Goal: Find specific page/section: Find specific page/section

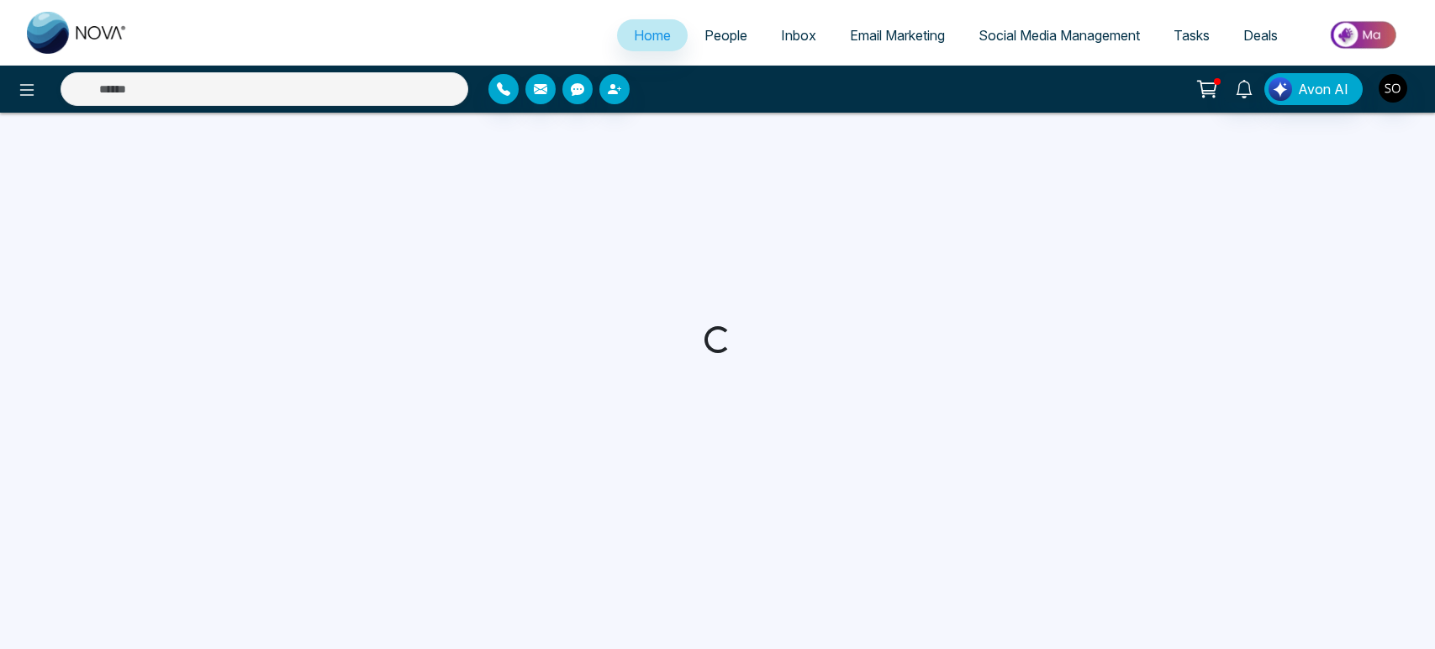
select select "*"
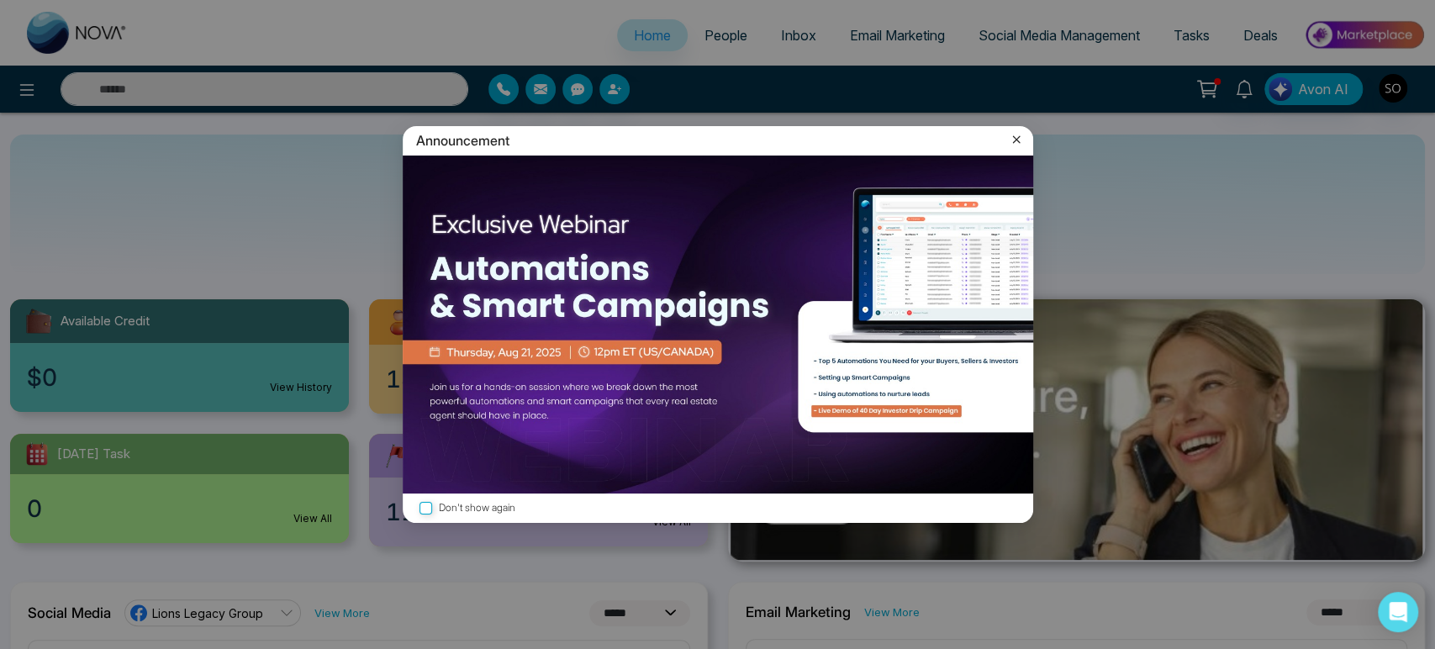
click at [1013, 141] on icon at bounding box center [1016, 139] width 17 height 17
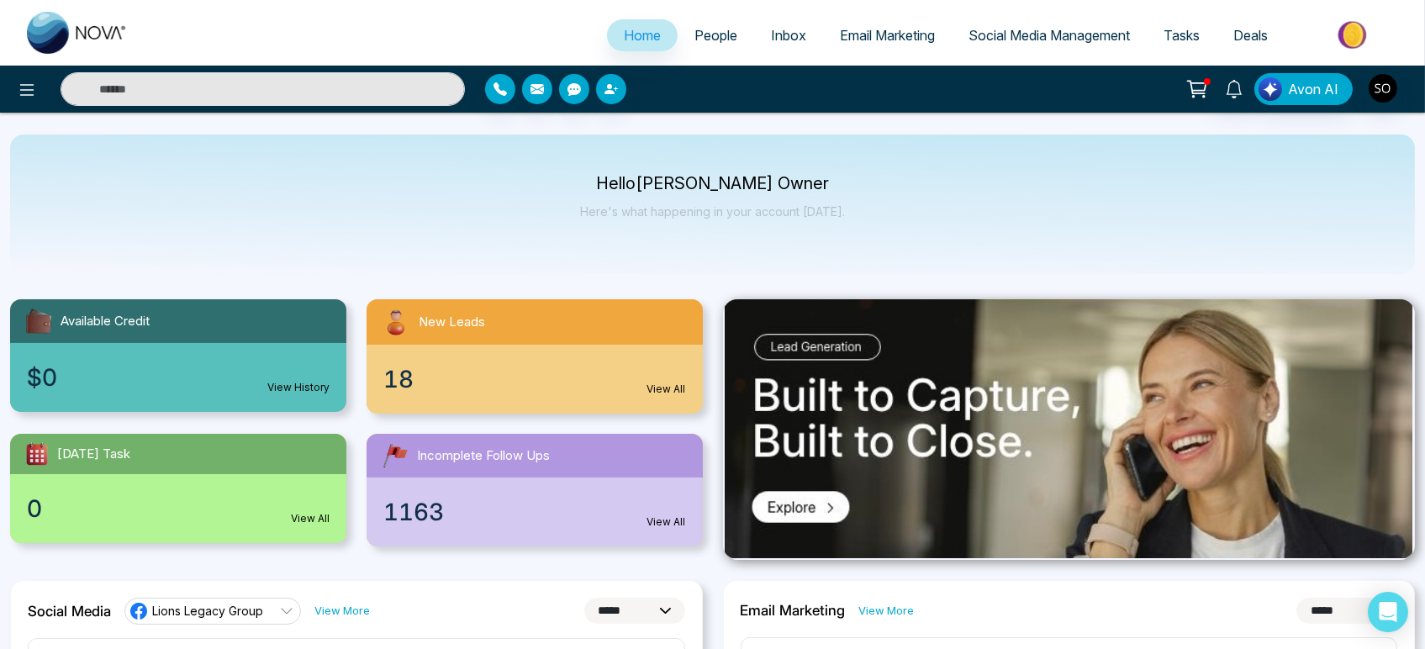
click at [703, 44] on span "People" at bounding box center [715, 35] width 43 height 17
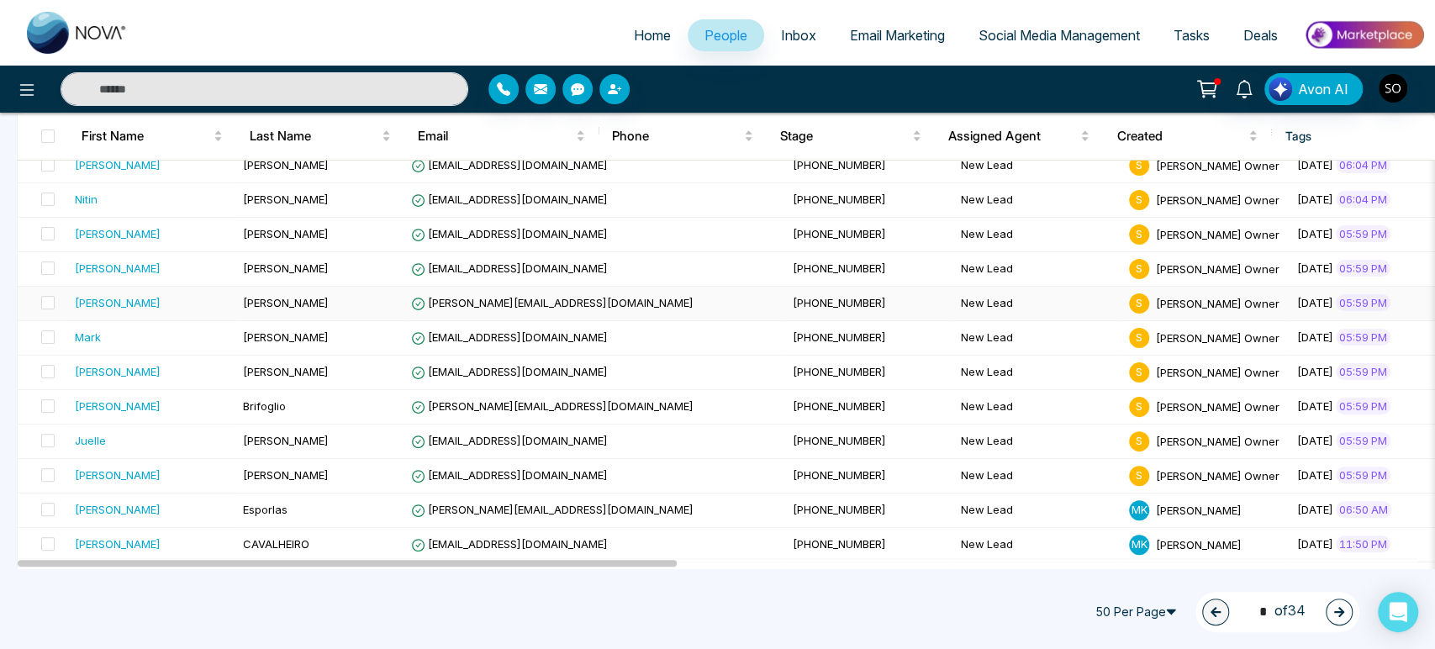
scroll to position [560, 0]
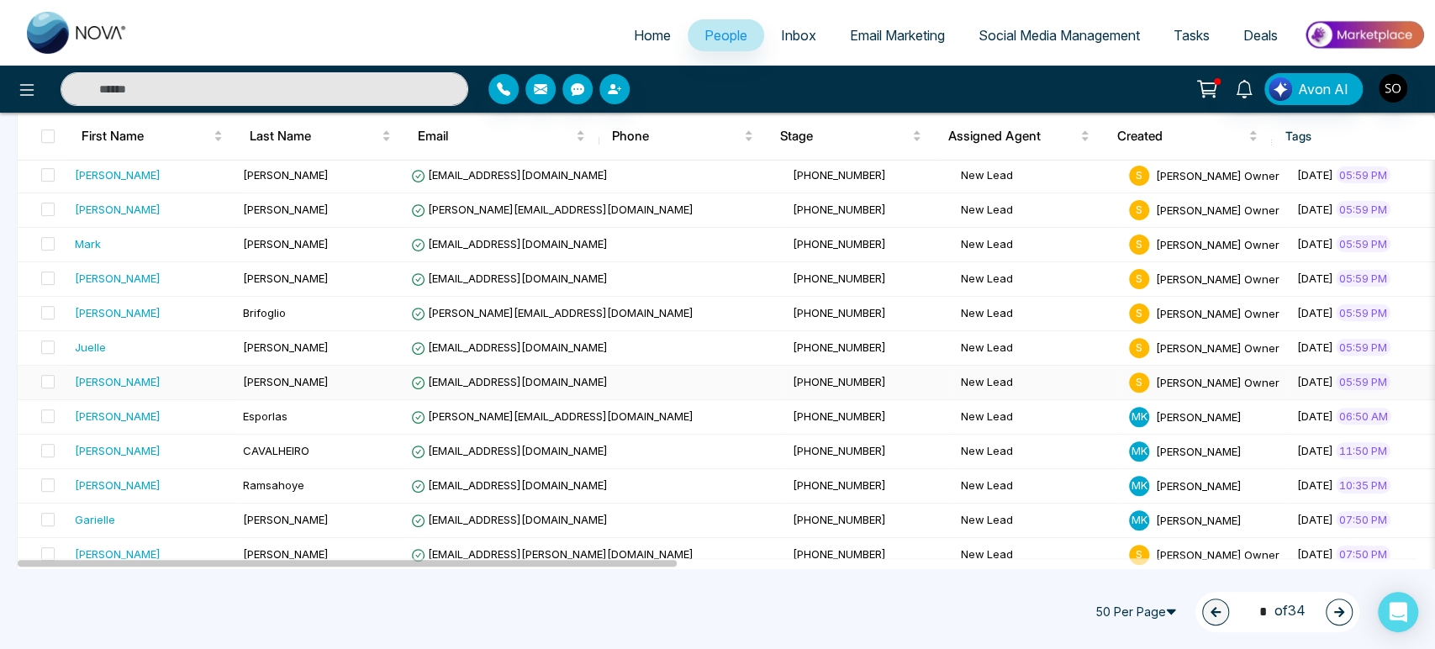
click at [119, 390] on div "[PERSON_NAME]" at bounding box center [152, 381] width 155 height 17
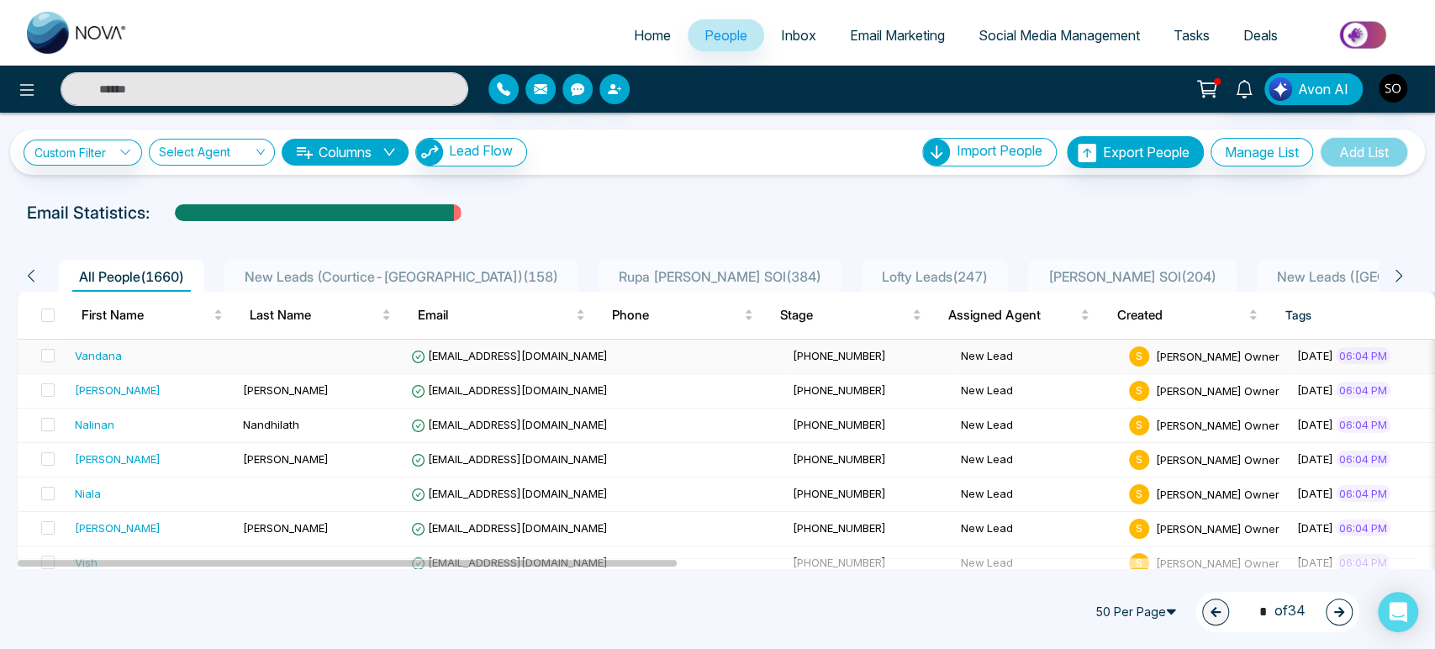
click at [95, 364] on div "Vandana" at bounding box center [98, 355] width 47 height 17
